Goal: Information Seeking & Learning: Learn about a topic

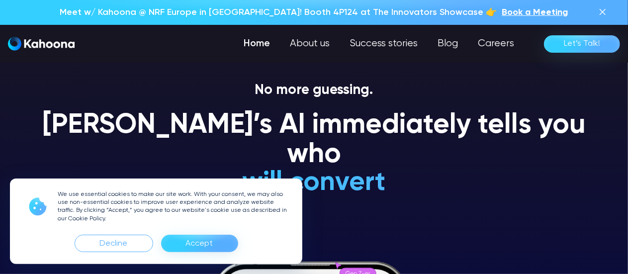
click at [204, 241] on div "Accept" at bounding box center [199, 244] width 27 height 16
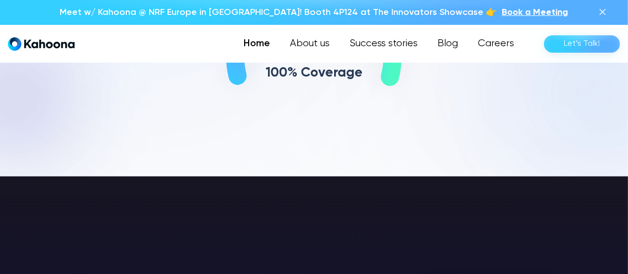
scroll to position [464, 0]
click at [316, 47] on link "About us" at bounding box center [309, 44] width 61 height 20
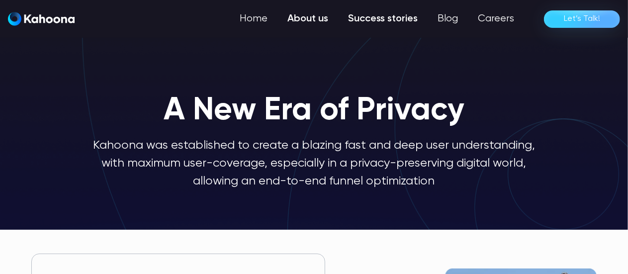
click at [382, 16] on link "Success stories" at bounding box center [383, 19] width 90 height 20
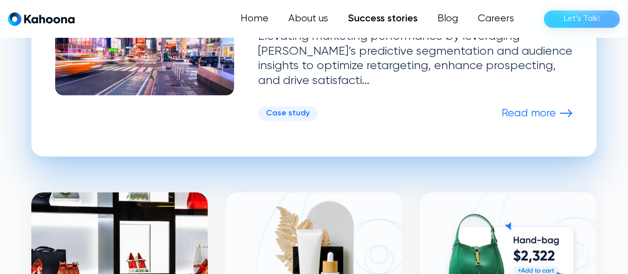
scroll to position [392, 0]
click at [296, 112] on div "Case study" at bounding box center [288, 113] width 44 height 9
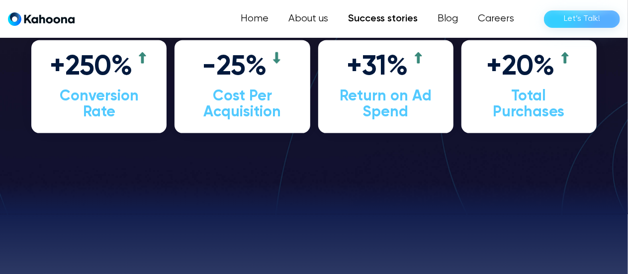
scroll to position [2479, 0]
